Goal: Task Accomplishment & Management: Complete application form

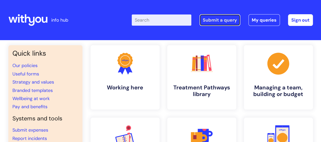
click at [214, 22] on link "Submit a query" at bounding box center [219, 20] width 41 height 12
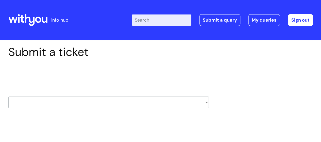
click at [163, 104] on select "HR / People IT and Support Clinical Drug Alerts Finance Accounts Data Support T…" at bounding box center [108, 102] width 200 height 12
select select "it_and_support"
click at [8, 96] on select "HR / People IT and Support Clinical Drug Alerts Finance Accounts Data Support T…" at bounding box center [108, 102] width 200 height 12
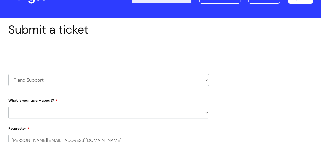
select select "80004286532"
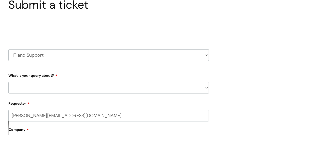
scroll to position [51, 0]
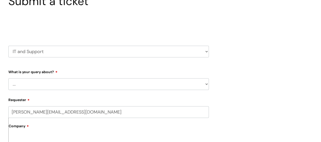
click at [50, 85] on select "... Mobile Phone Reset & MFA Accounts, Starters and Leavers IT Hardware issue I…" at bounding box center [108, 84] width 200 height 12
select select "IT Hardware issue"
click at [8, 78] on select "... Mobile Phone Reset & MFA Accounts, Starters and Leavers IT Hardware issue I…" at bounding box center [108, 84] width 200 height 12
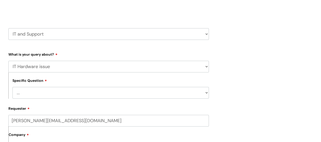
scroll to position [76, 0]
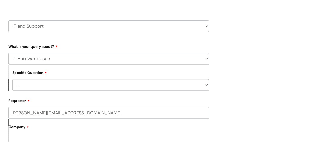
click at [77, 86] on select "... I need a new or replacement ... I’m waiting for new or replacement hardware…" at bounding box center [110, 85] width 196 height 12
select select "I need to return IT equipment"
click at [12, 79] on select "... I need a new or replacement ... I’m waiting for new or replacement hardware…" at bounding box center [110, 85] width 196 height 12
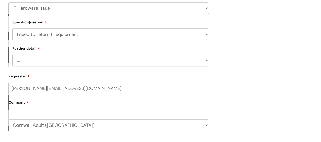
scroll to position [127, 0]
click at [86, 61] on select "... I’ve got a leaver’s laptop or mobile to return I’ve got spare IT equipment …" at bounding box center [110, 60] width 196 height 12
select select "I’ve got a leaver’s laptop or mobile to return"
click at [12, 55] on select "... I’ve got a leaver’s laptop or mobile to return I’ve got spare IT equipment …" at bounding box center [110, 60] width 196 height 12
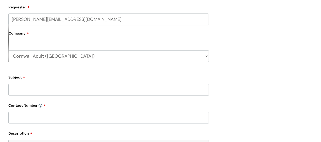
scroll to position [203, 0]
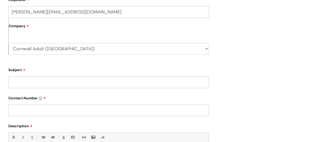
click at [81, 86] on input "Subject" at bounding box center [108, 82] width 200 height 12
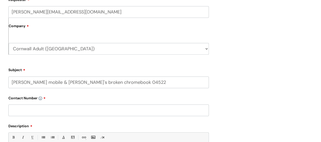
click at [56, 82] on input "Alvin Martin's mobile & Debbe Maleso's broken chromebook 04522" at bounding box center [108, 82] width 200 height 12
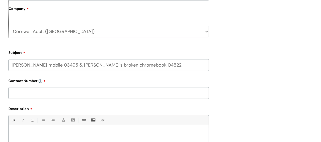
scroll to position [228, 0]
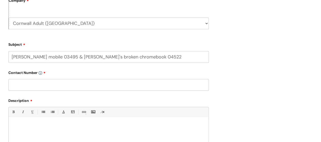
type input "Alvin Martin's mobile 03495 & Debbe Maleso's broken chromebook 04522"
click at [79, 85] on input "text" at bounding box center [108, 85] width 200 height 12
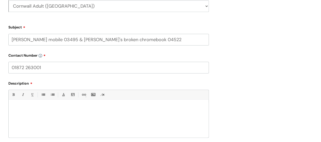
scroll to position [254, 0]
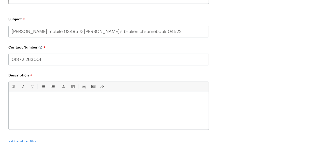
type input "01872 263001"
click at [66, 104] on div at bounding box center [109, 111] width 200 height 35
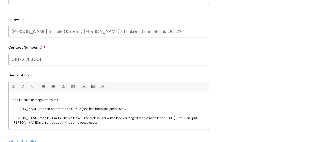
scroll to position [5, 0]
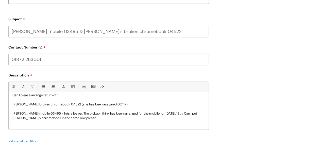
click at [45, 118] on p "Alvin Martin's mobile 03495 - he's a leaver. The pickup I think has been arrang…" at bounding box center [108, 115] width 192 height 9
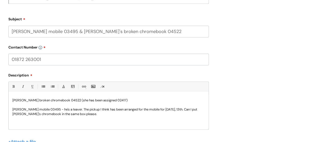
click at [101, 116] on p "Alvin Martin's mobile 03495 - he's a leaver. The pickup I think has been arrang…" at bounding box center [108, 111] width 192 height 9
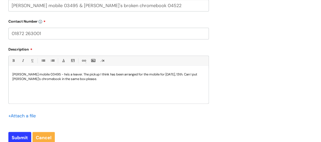
scroll to position [304, 0]
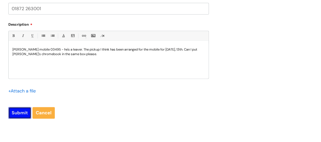
click at [18, 113] on input "Submit" at bounding box center [19, 113] width 23 height 12
type input "Please Wait..."
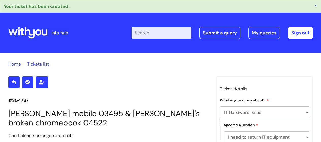
select select "IT Hardware issue"
select select "I need to return IT equipment"
select select "I’ve got a leaver’s laptop or mobile to return"
